Goal: Navigation & Orientation: Find specific page/section

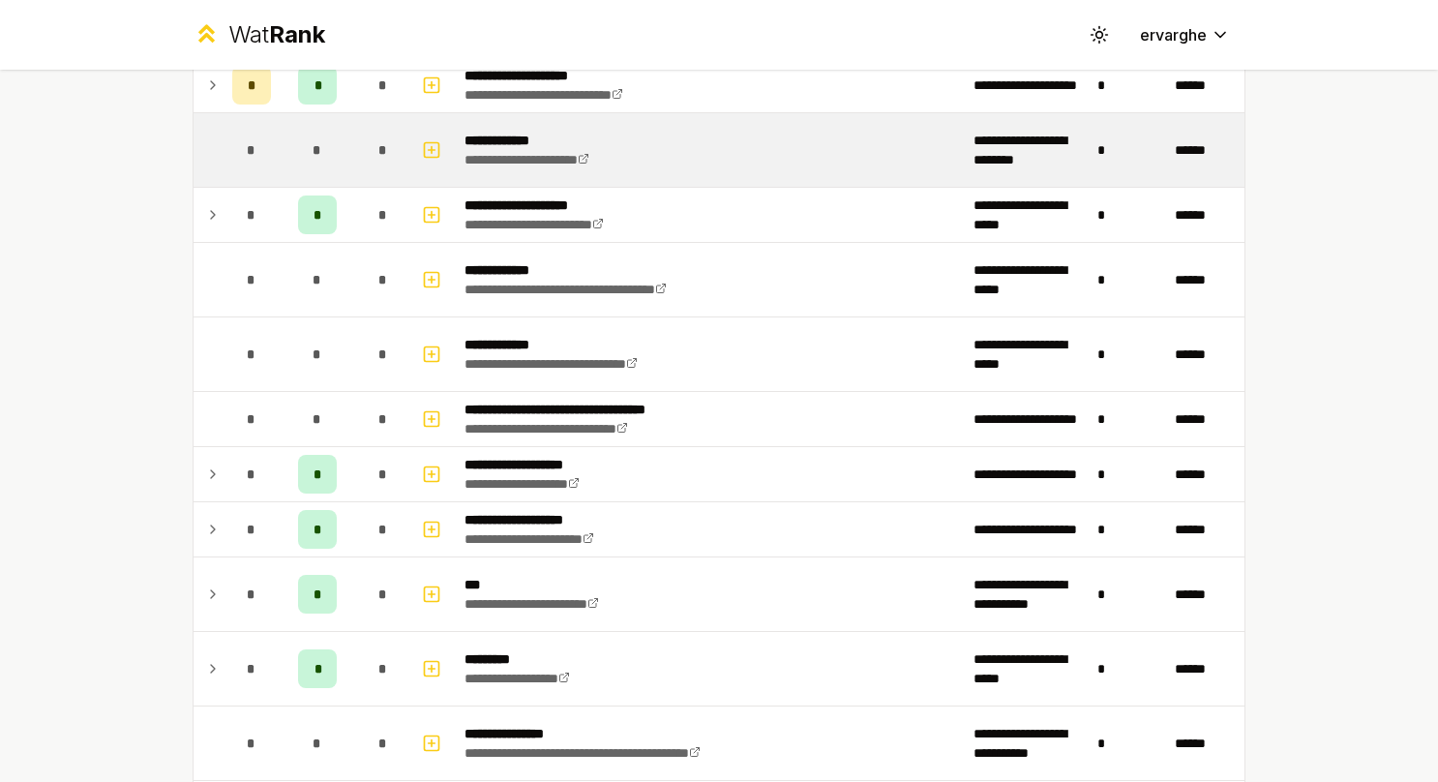
scroll to position [581, 0]
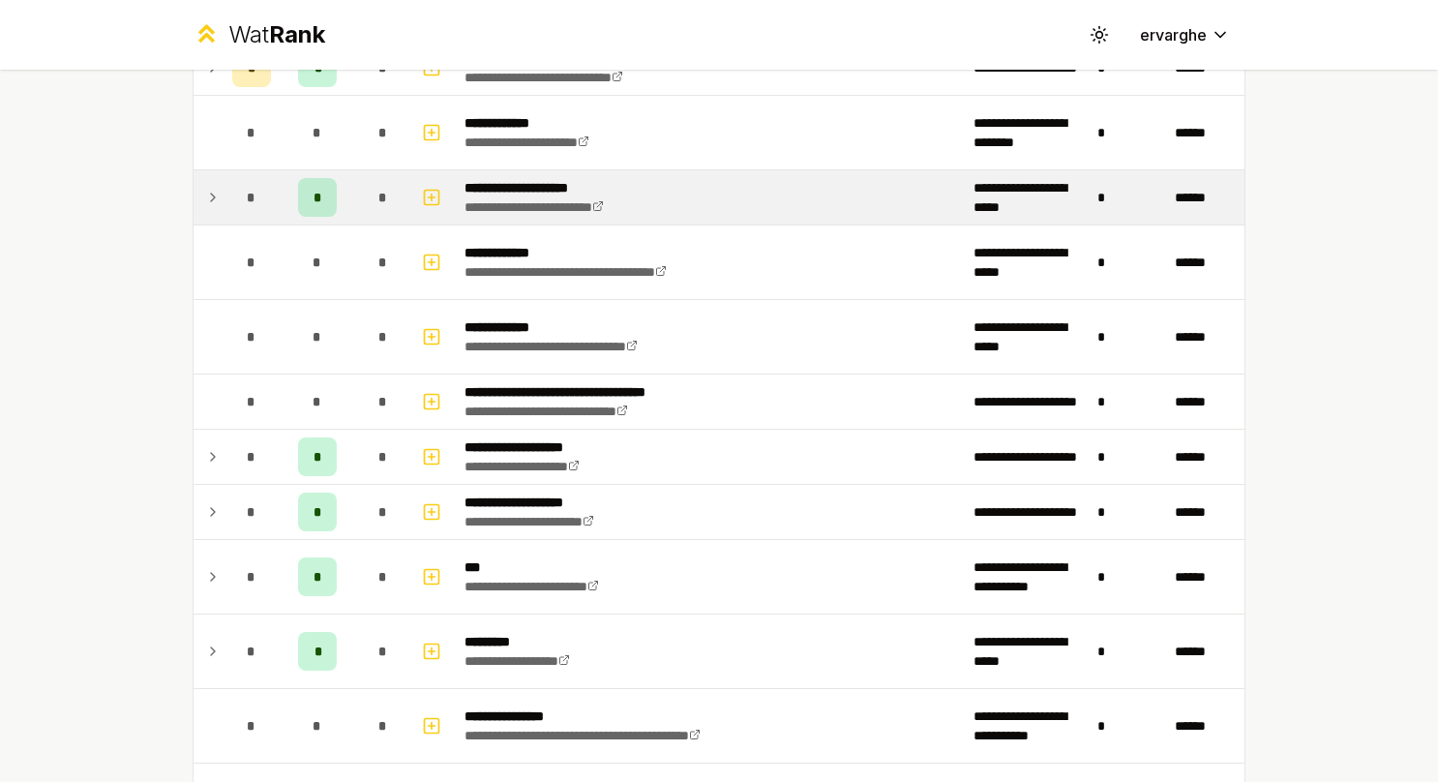
click at [211, 194] on icon at bounding box center [213, 198] width 4 height 8
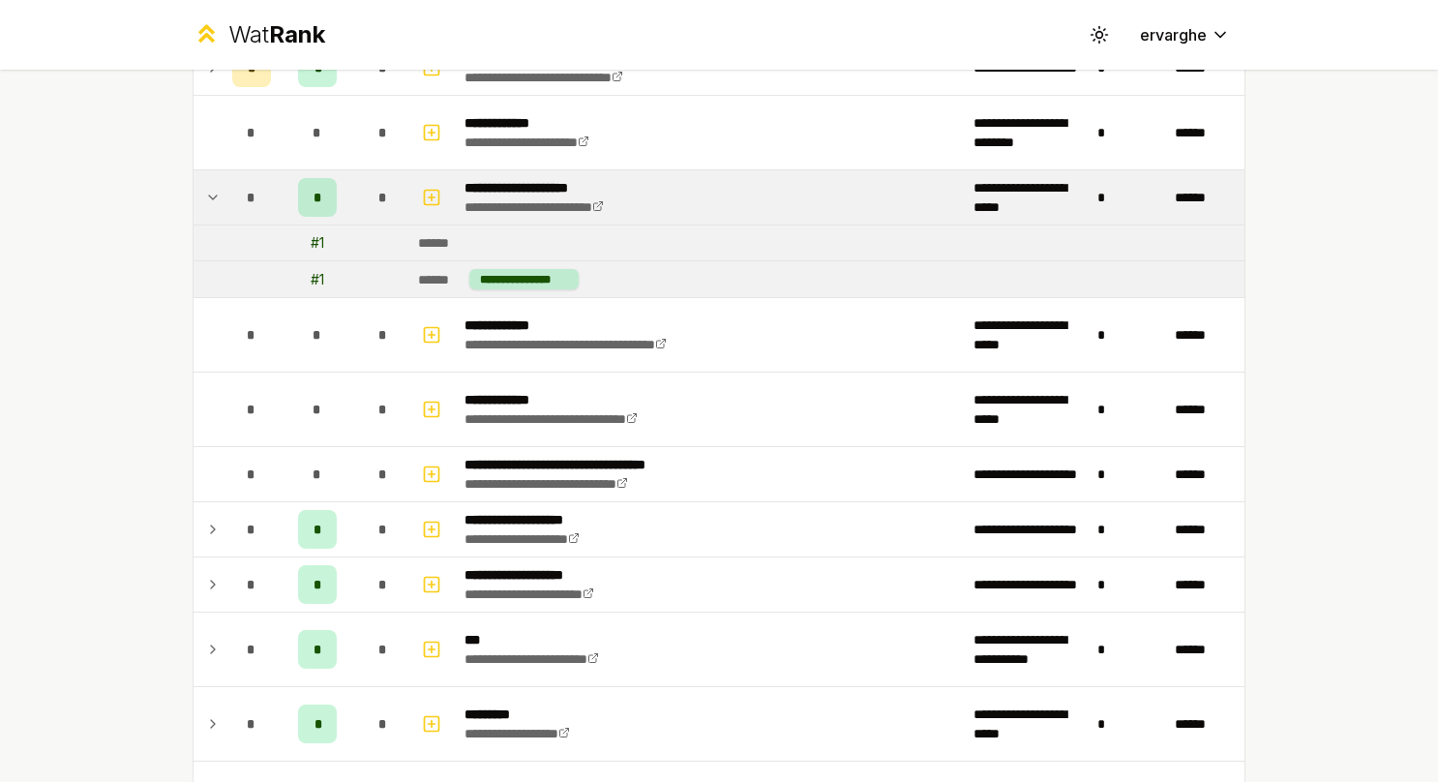
click at [205, 191] on icon at bounding box center [212, 197] width 15 height 23
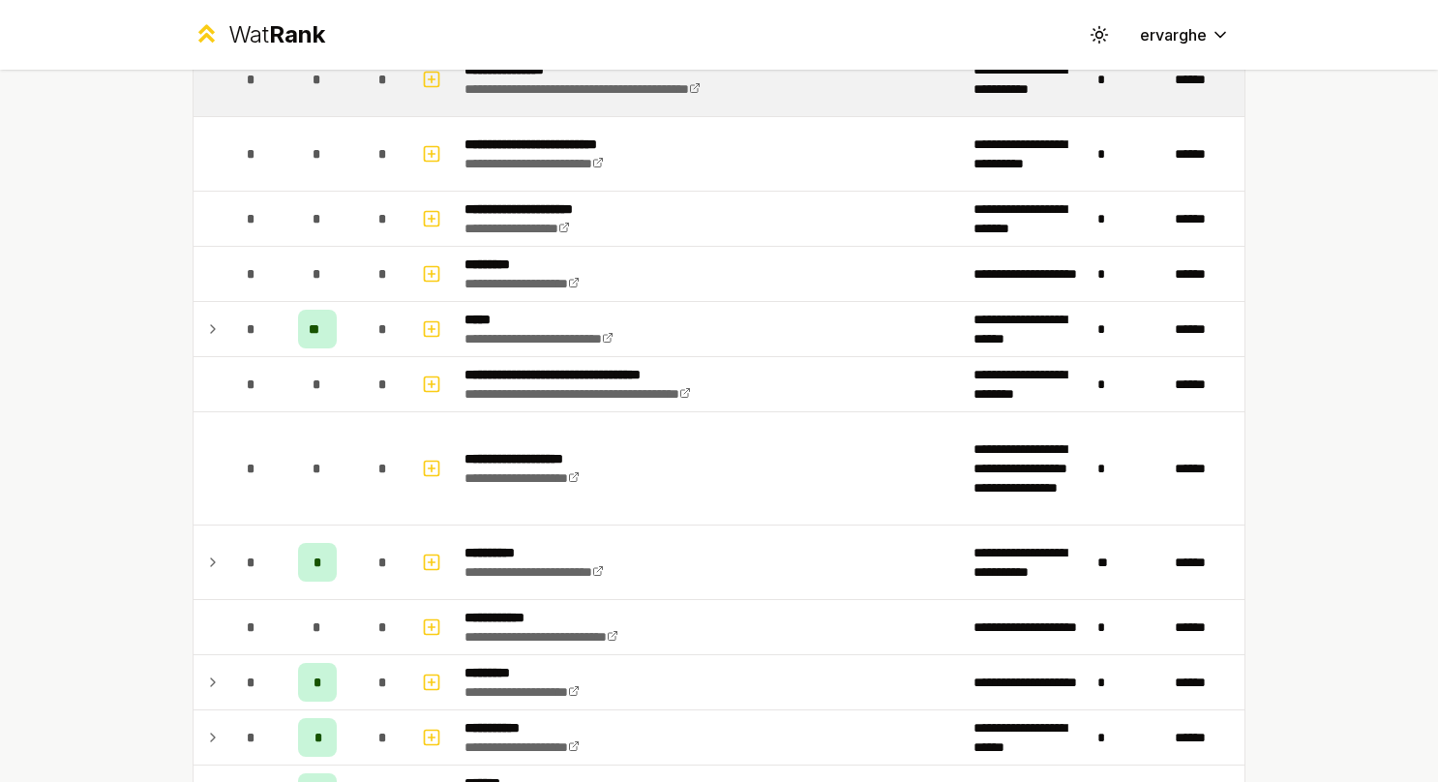
scroll to position [1258, 0]
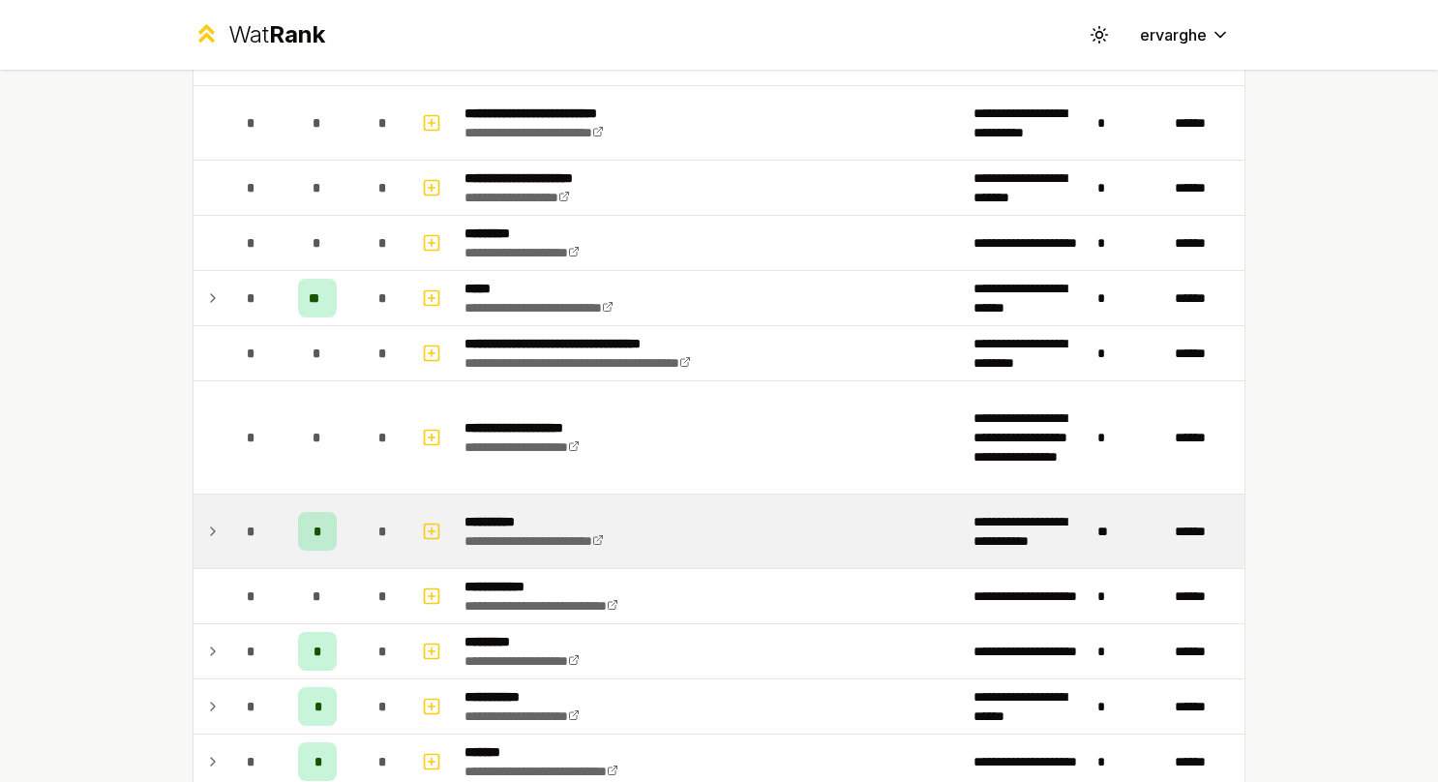
click at [209, 530] on icon at bounding box center [212, 531] width 15 height 23
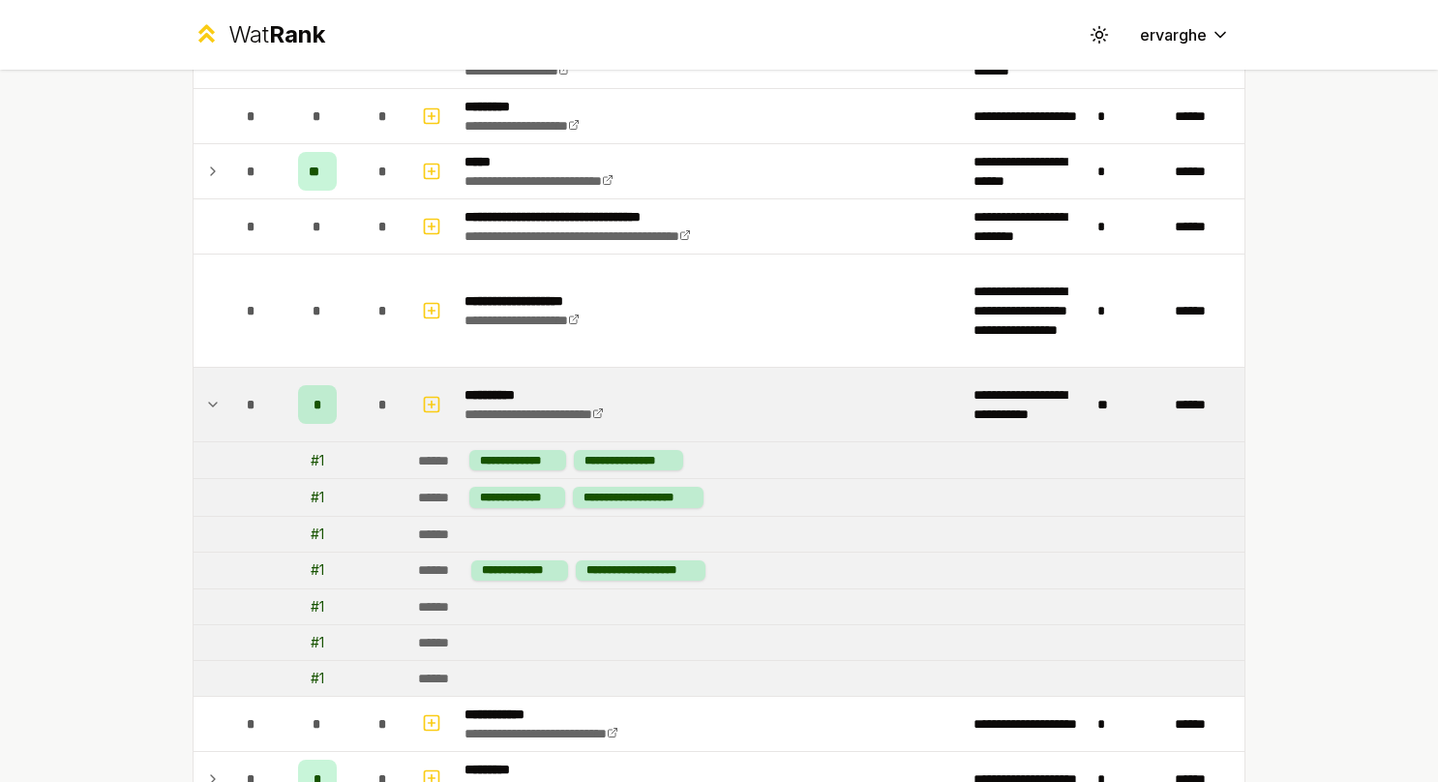
scroll to position [1355, 0]
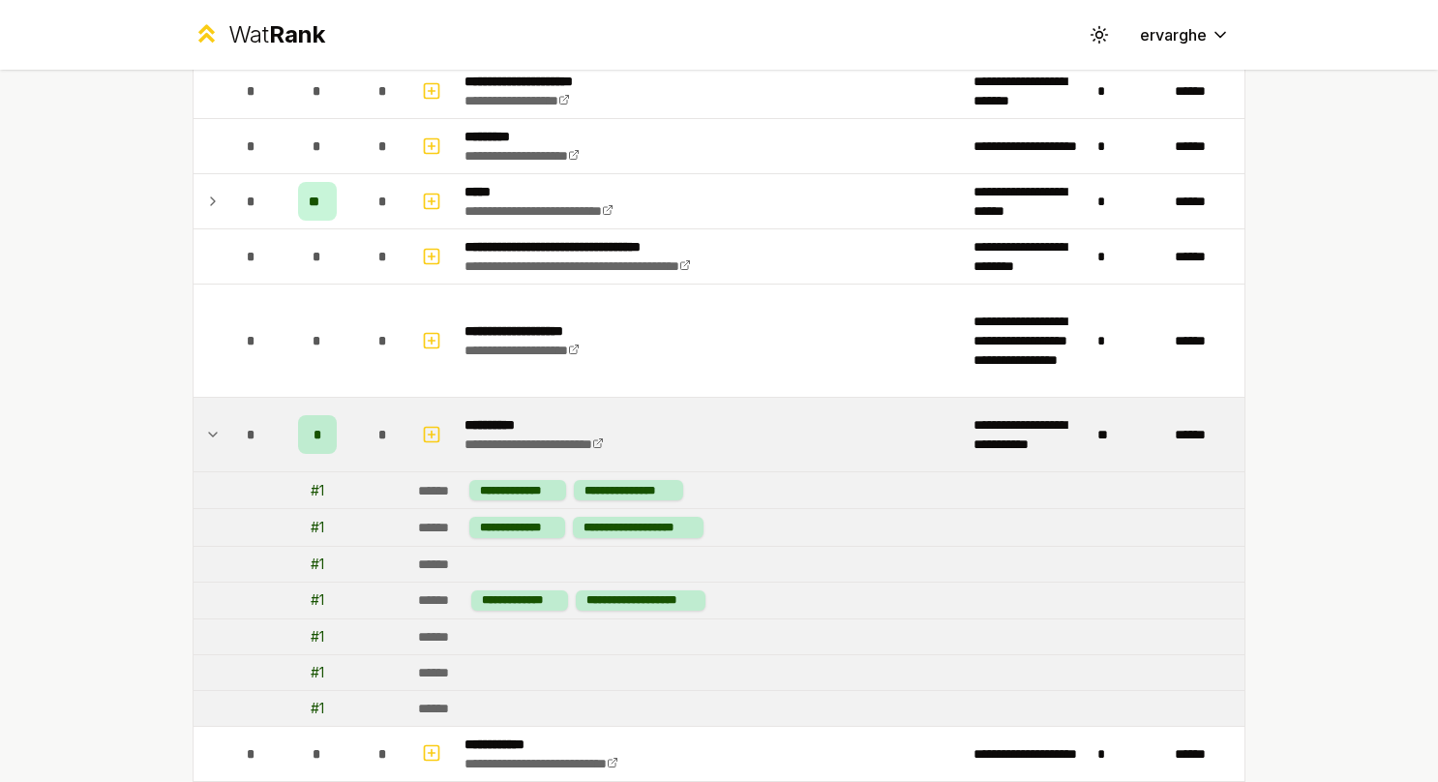
click at [205, 429] on icon at bounding box center [212, 434] width 15 height 23
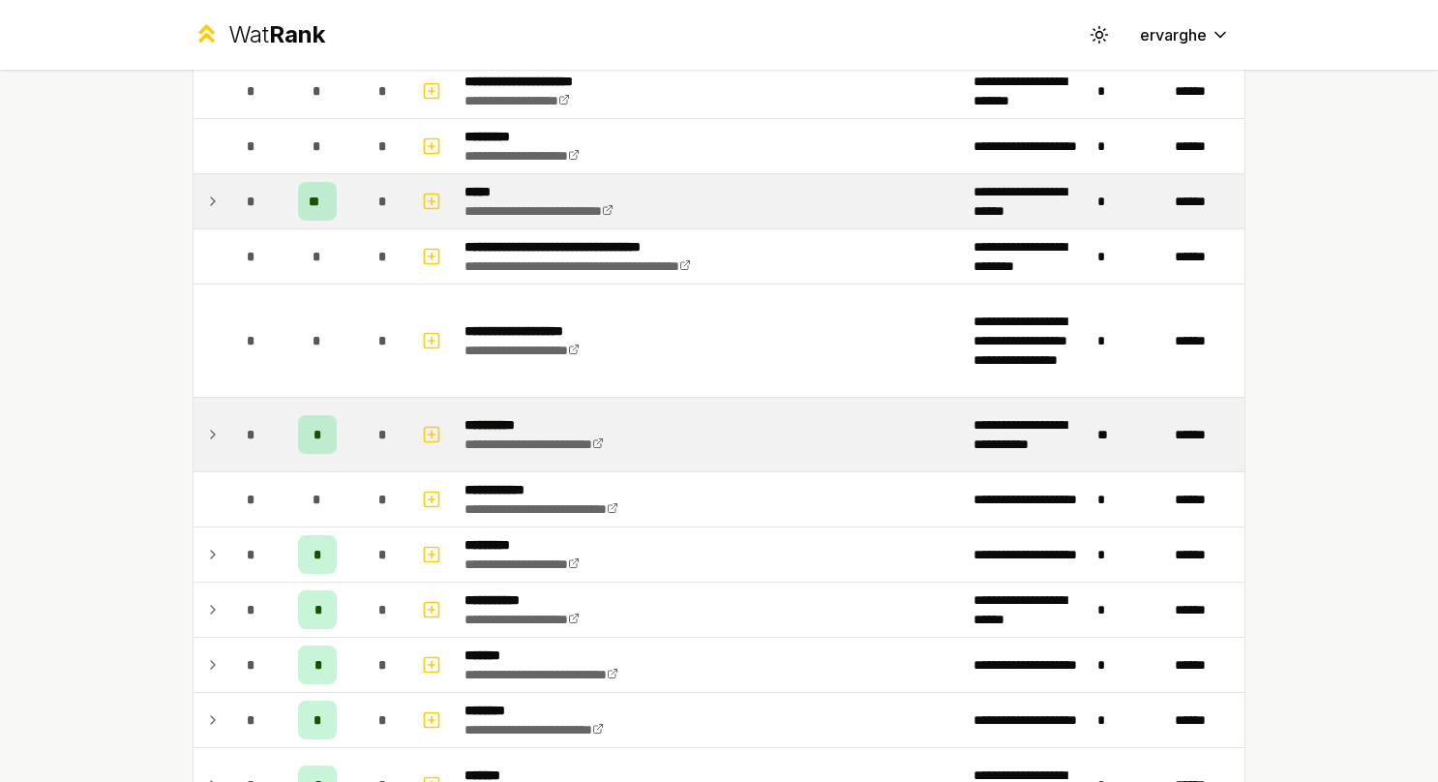
click at [205, 190] on icon at bounding box center [212, 201] width 15 height 23
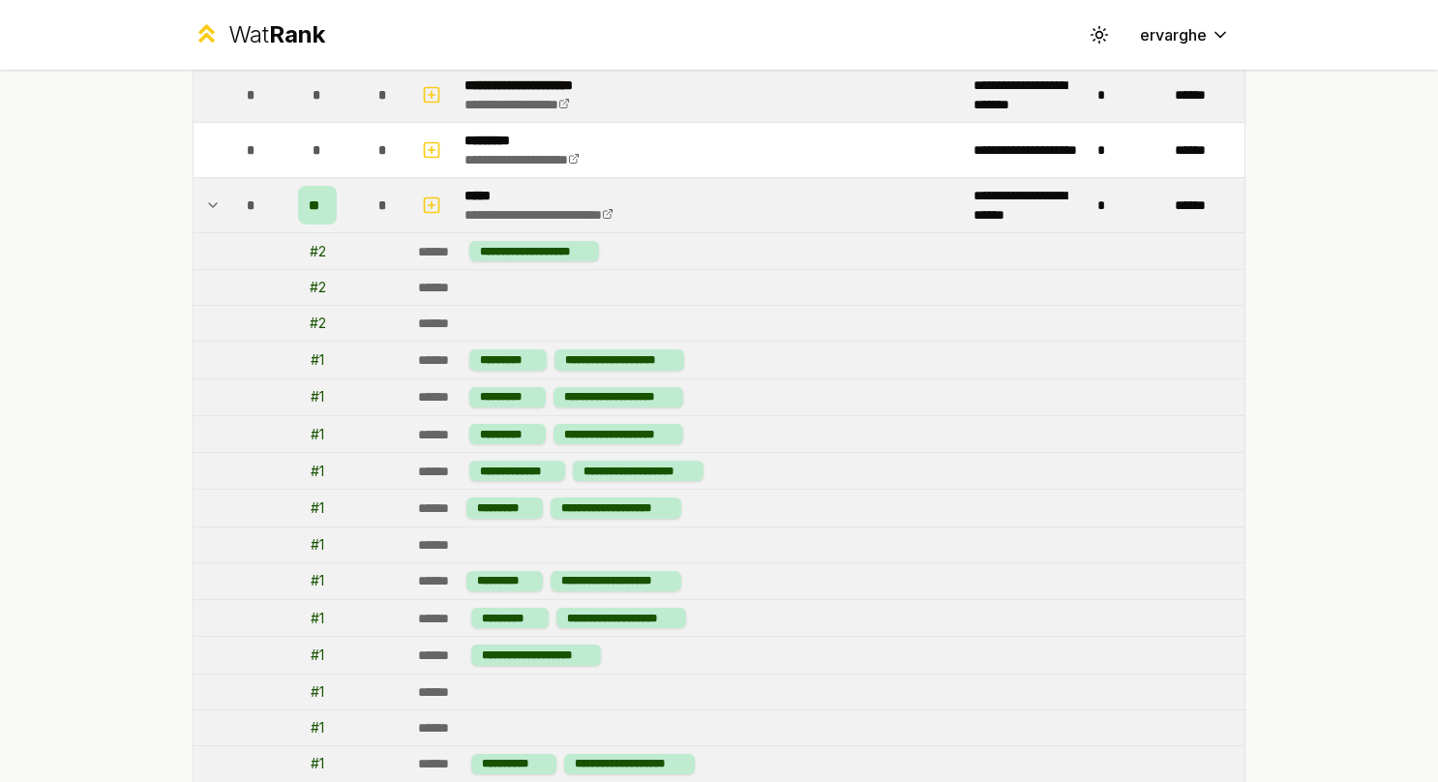
scroll to position [1258, 0]
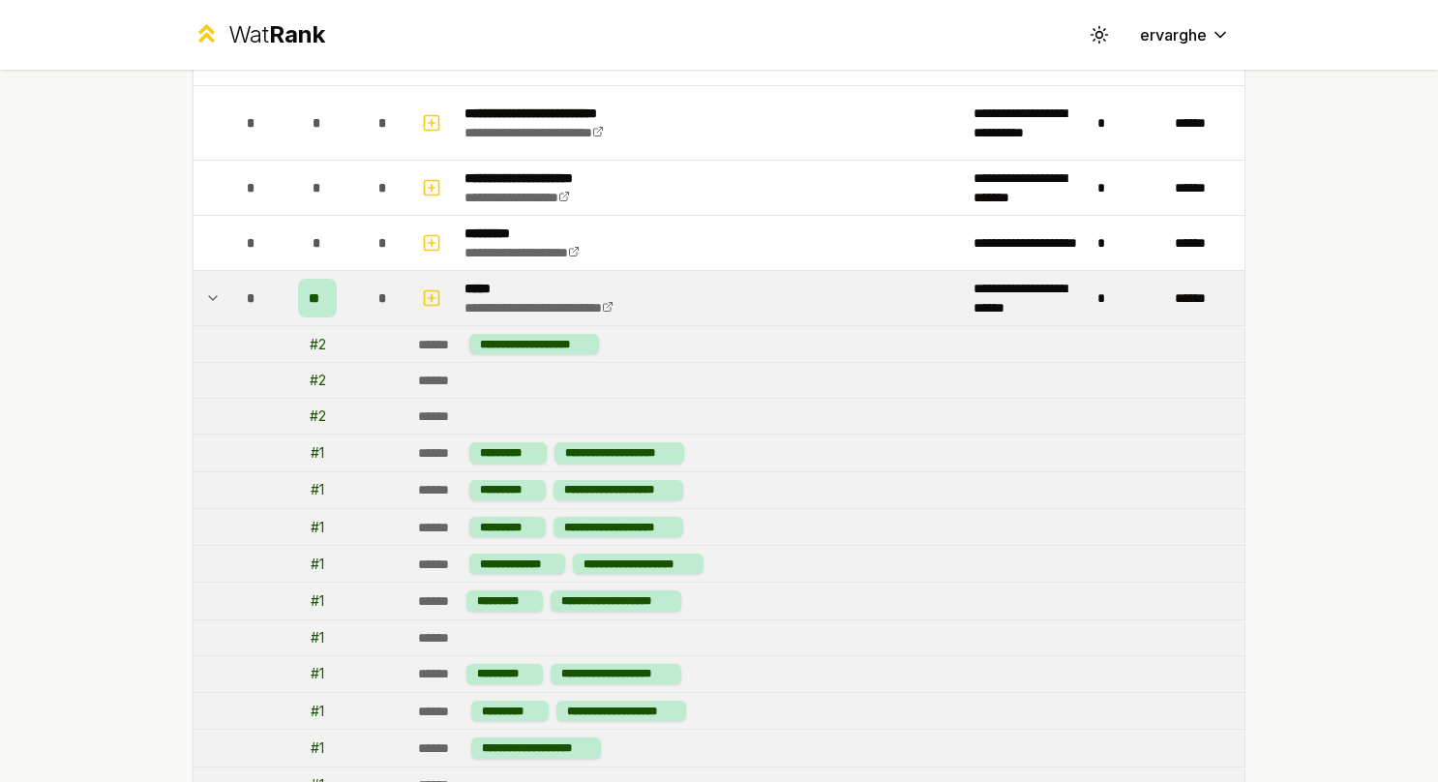
click at [205, 296] on icon at bounding box center [212, 297] width 15 height 23
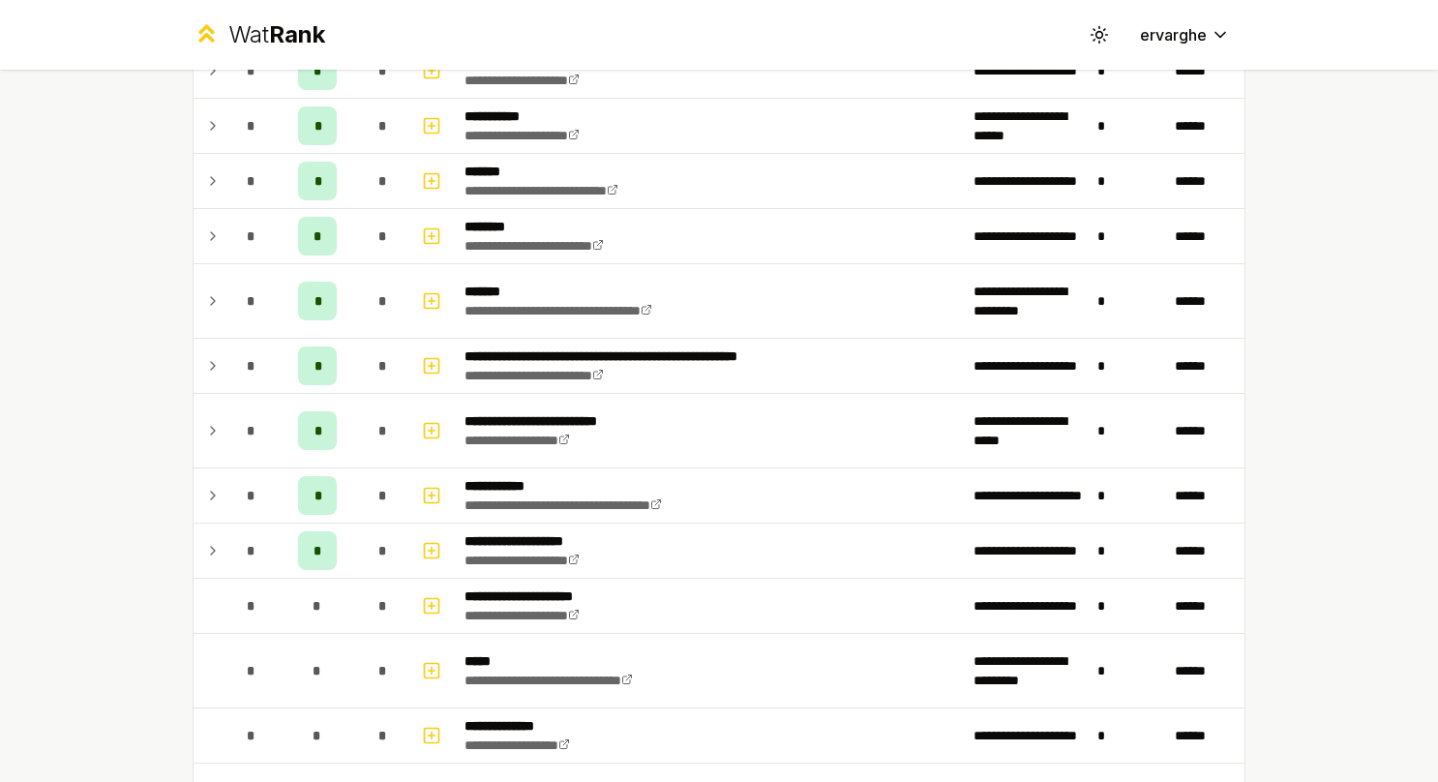
scroll to position [1935, 0]
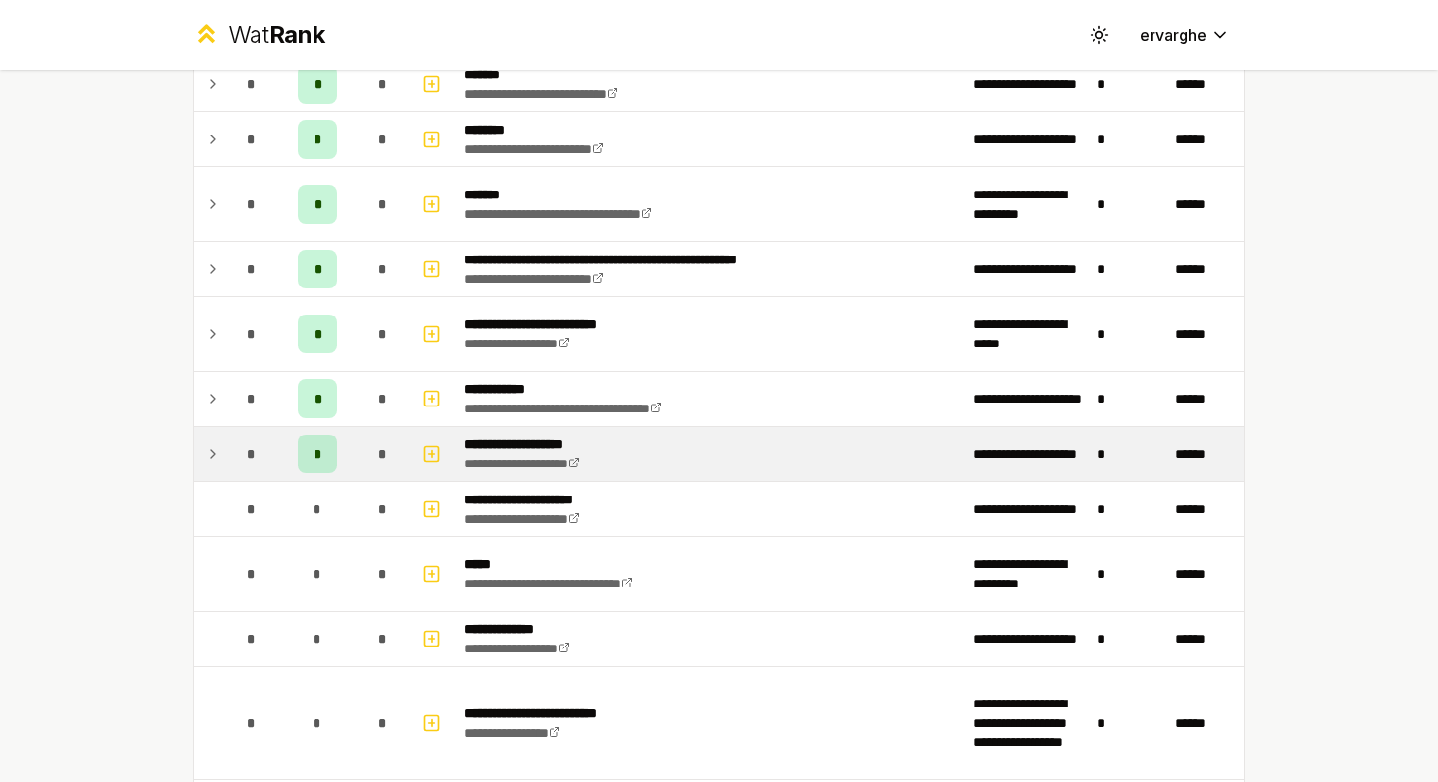
click at [214, 445] on td at bounding box center [209, 454] width 31 height 54
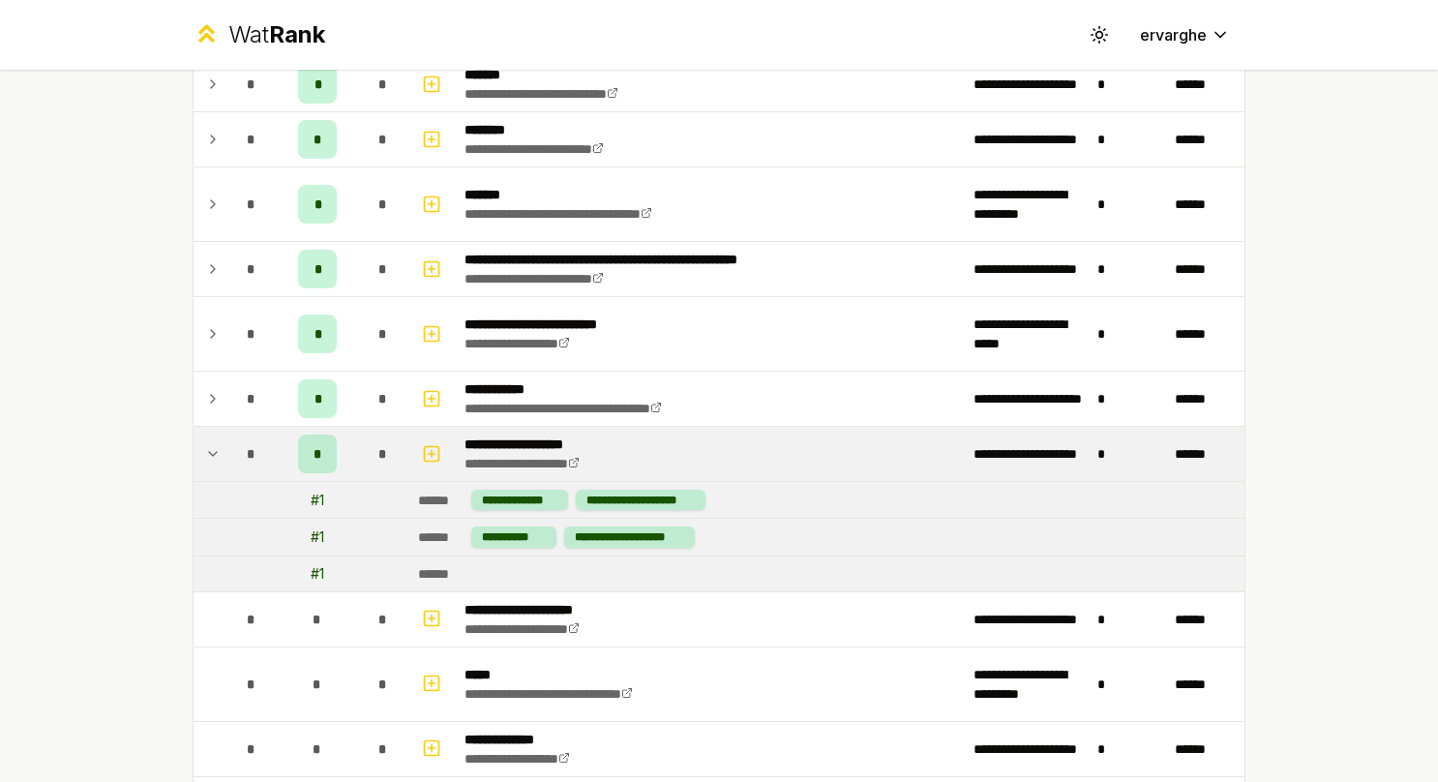
click at [214, 445] on td at bounding box center [209, 454] width 31 height 54
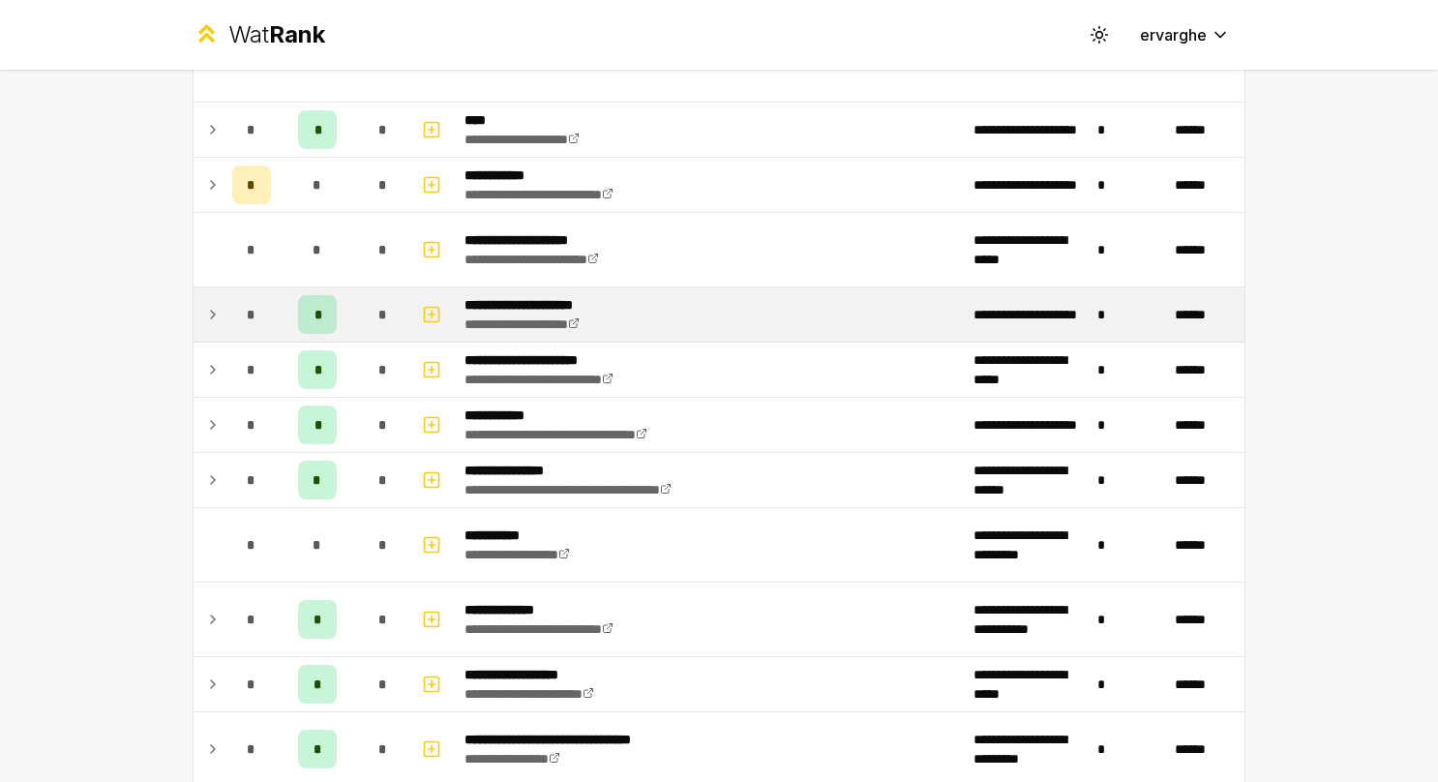
scroll to position [2709, 0]
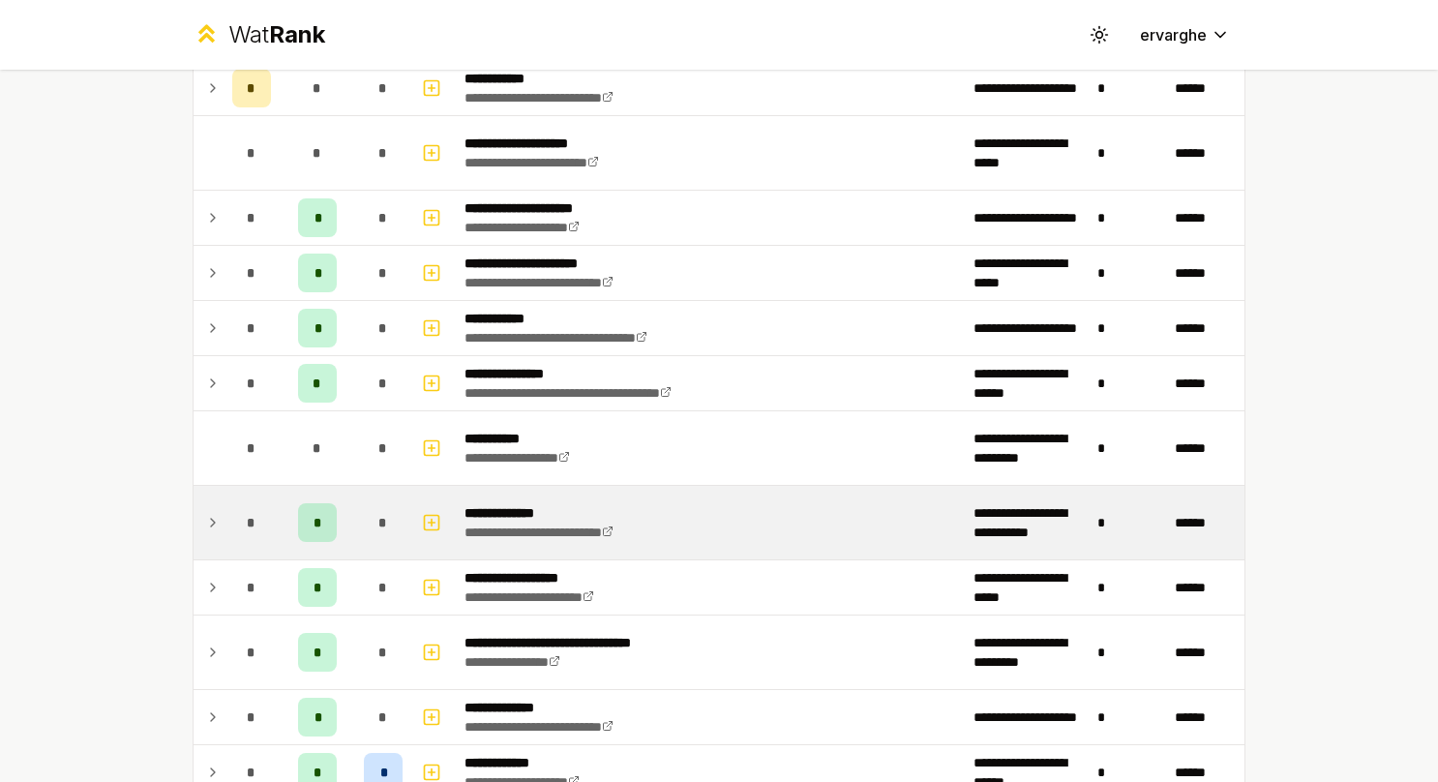
click at [215, 513] on td at bounding box center [209, 523] width 31 height 74
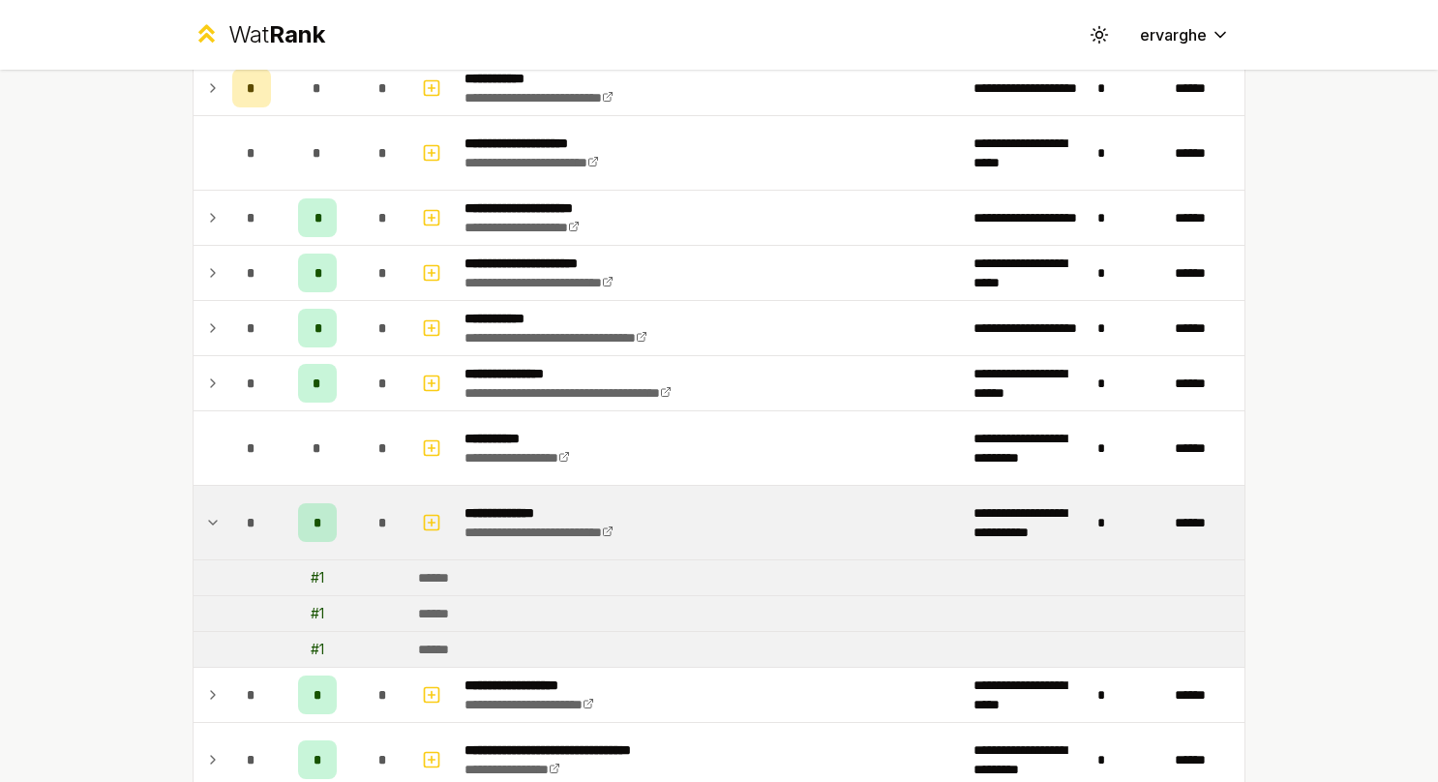
click at [215, 513] on td at bounding box center [209, 523] width 31 height 74
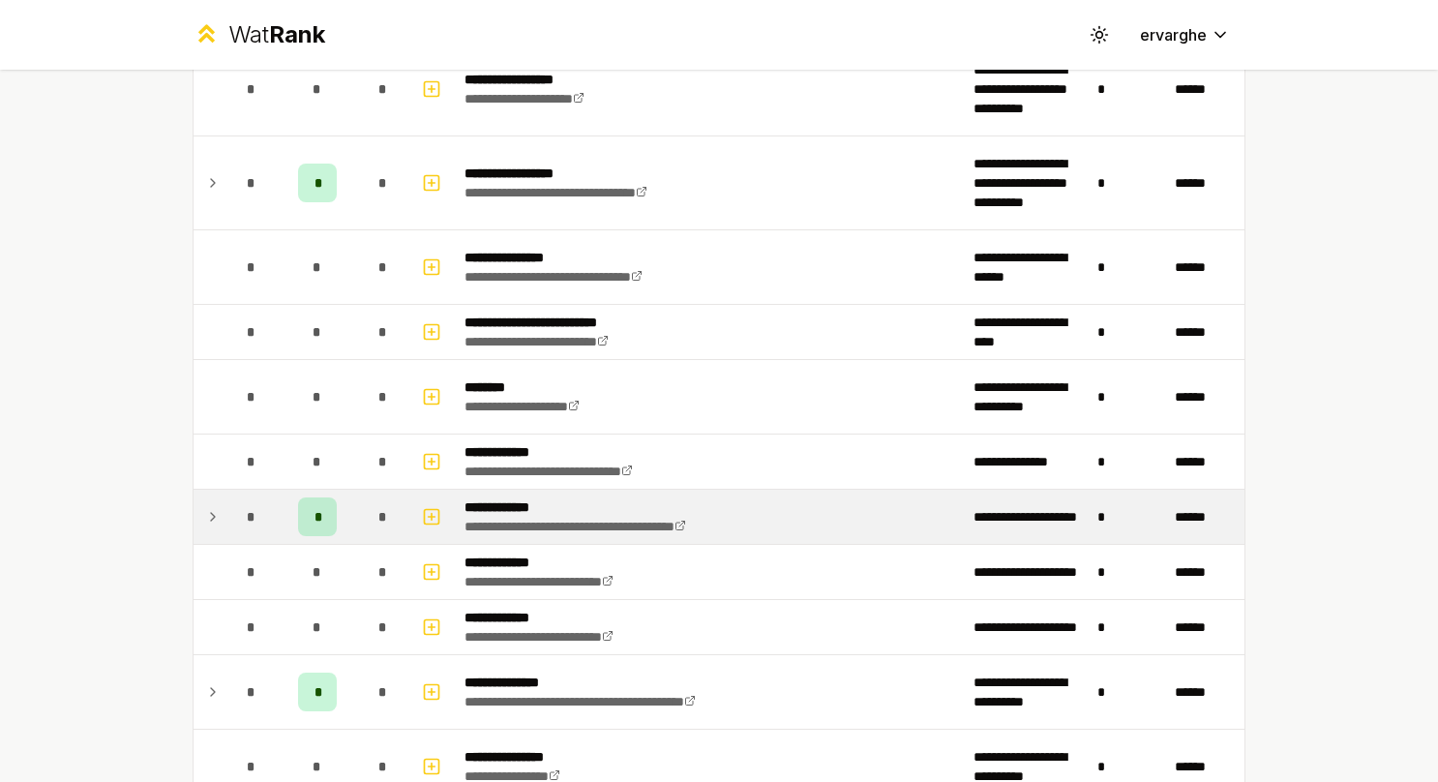
scroll to position [3483, 0]
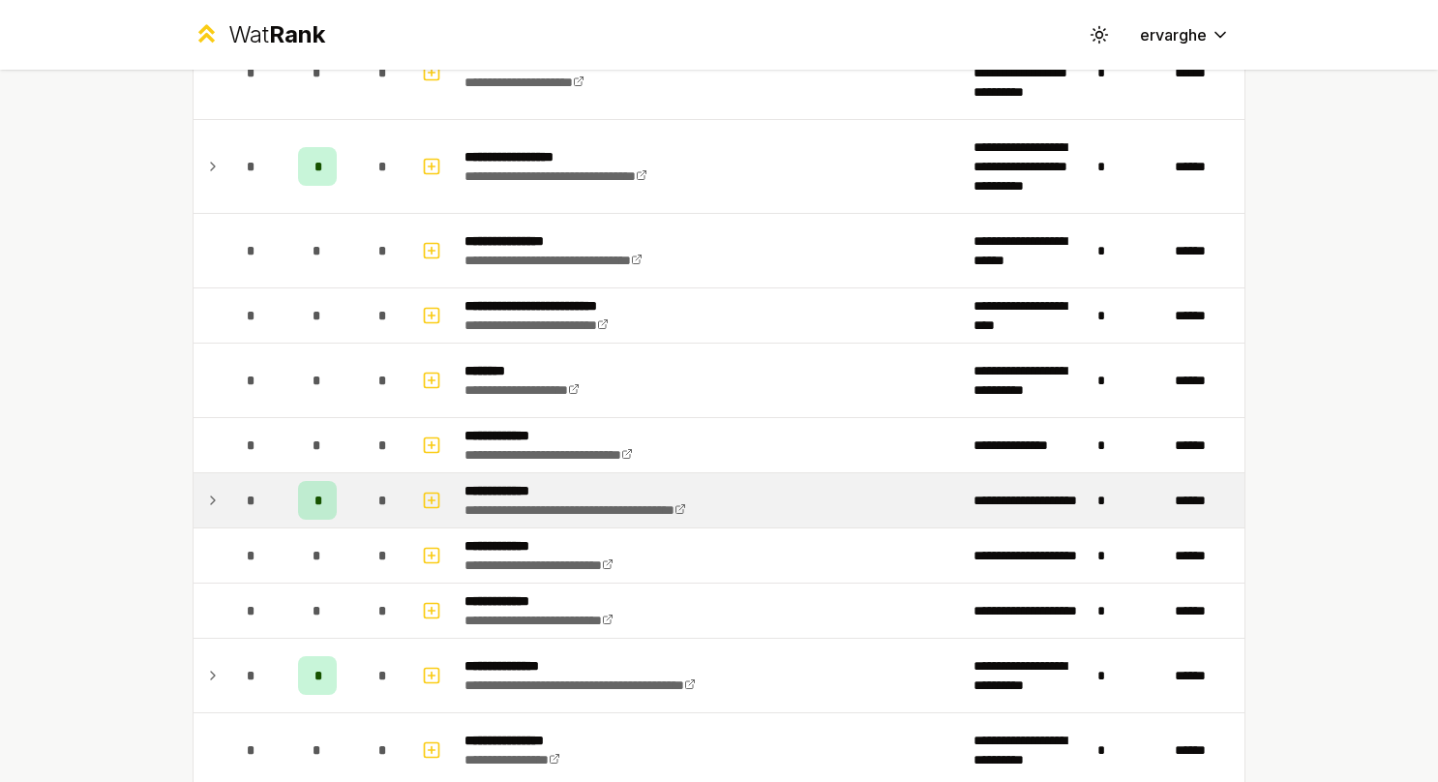
click at [213, 481] on td at bounding box center [209, 500] width 31 height 54
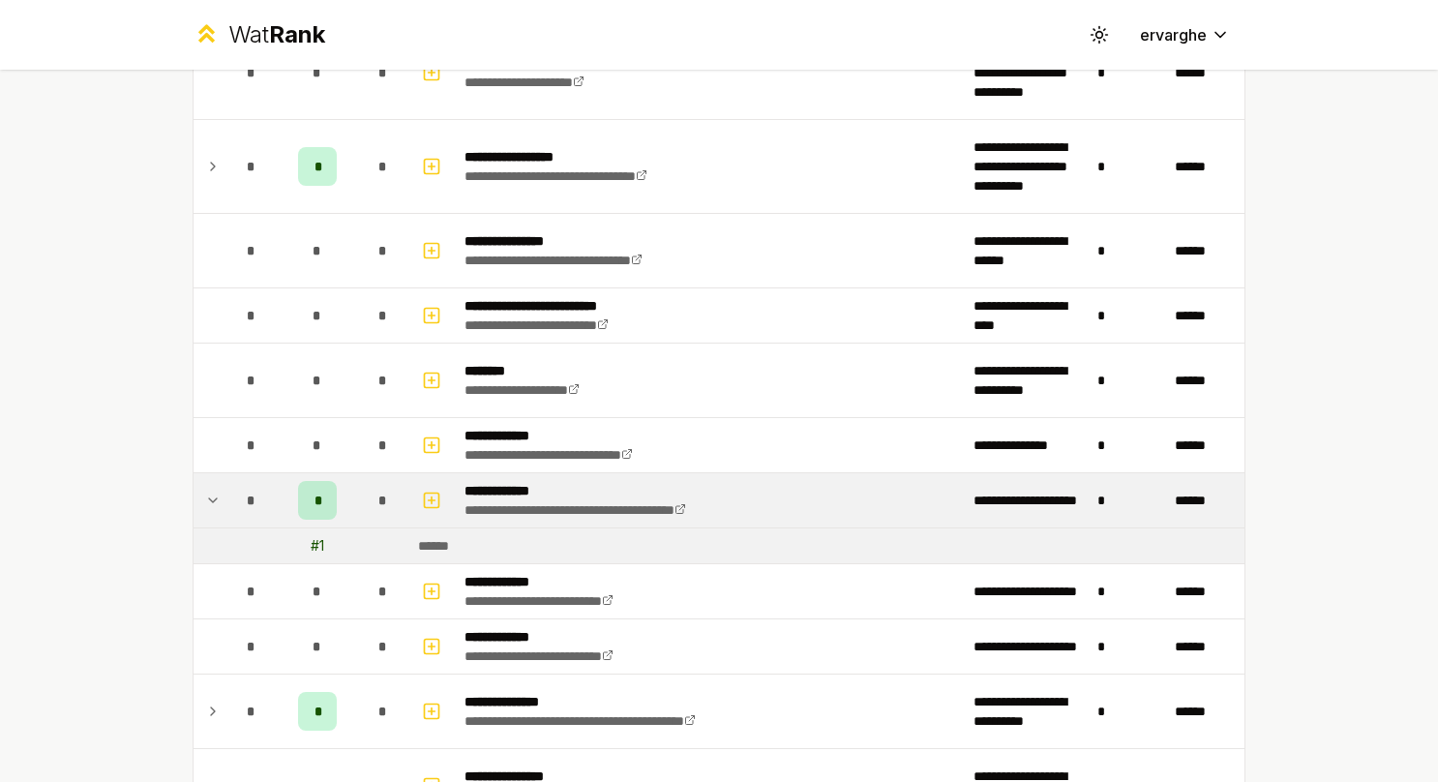
click at [215, 490] on td at bounding box center [209, 500] width 31 height 54
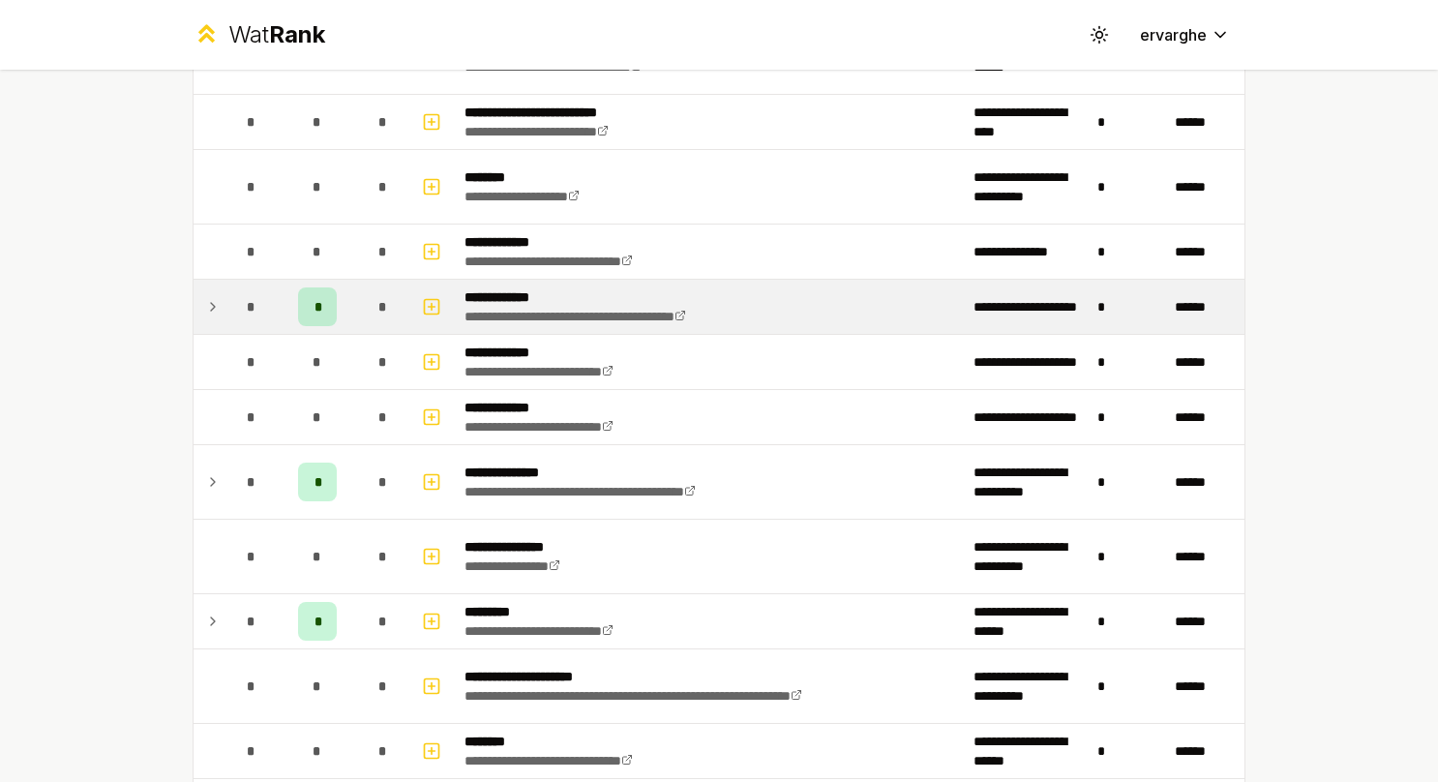
scroll to position [3870, 0]
